Goal: Find specific page/section: Find specific page/section

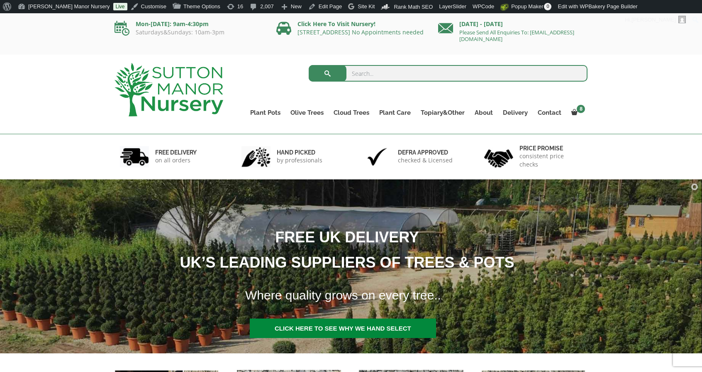
click at [426, 72] on input "search" at bounding box center [448, 73] width 279 height 17
type input "capre"
click at [309, 65] on button "submit" at bounding box center [328, 73] width 38 height 17
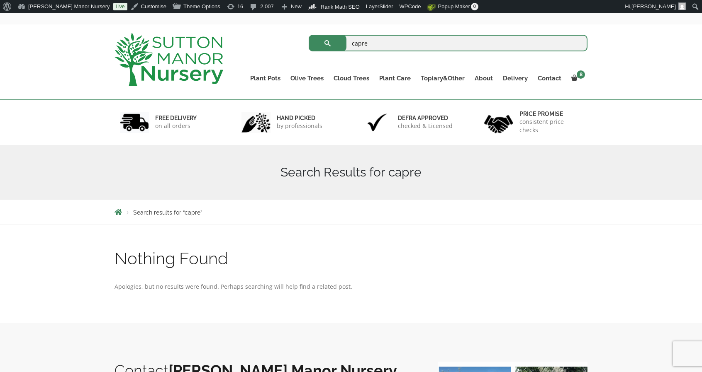
scroll to position [41, 0]
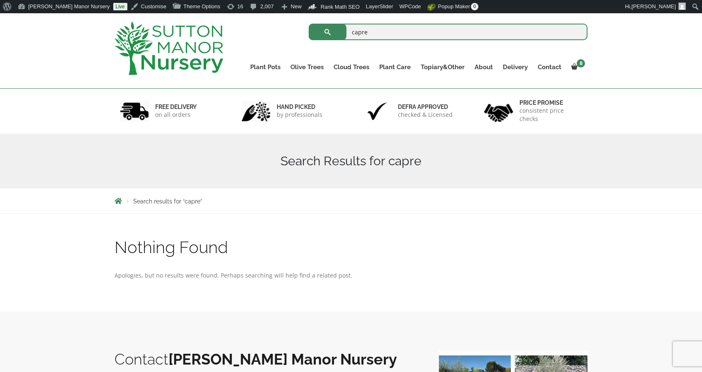
click at [389, 28] on input "capre" at bounding box center [448, 32] width 279 height 17
type input "c"
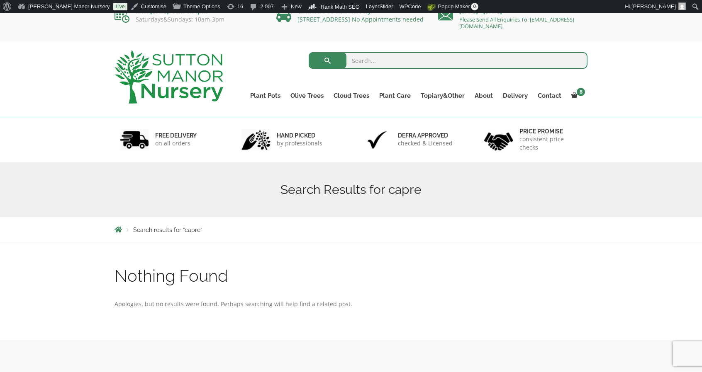
scroll to position [0, 0]
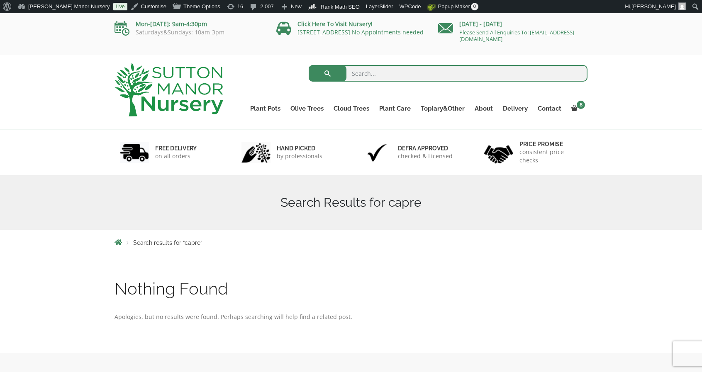
click at [172, 77] on img at bounding box center [168, 89] width 109 height 53
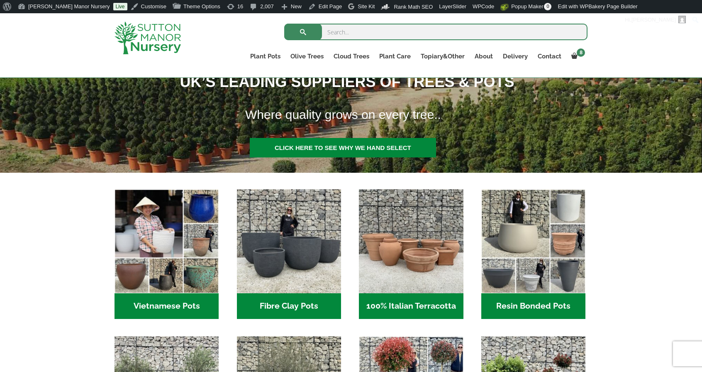
scroll to position [332, 0]
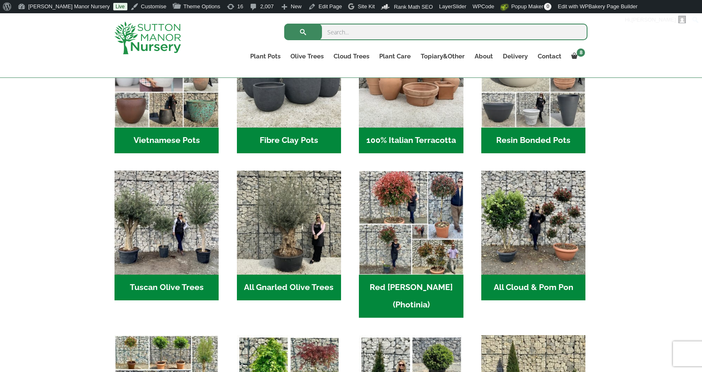
click at [149, 53] on img at bounding box center [147, 38] width 66 height 33
